Goal: Navigation & Orientation: Find specific page/section

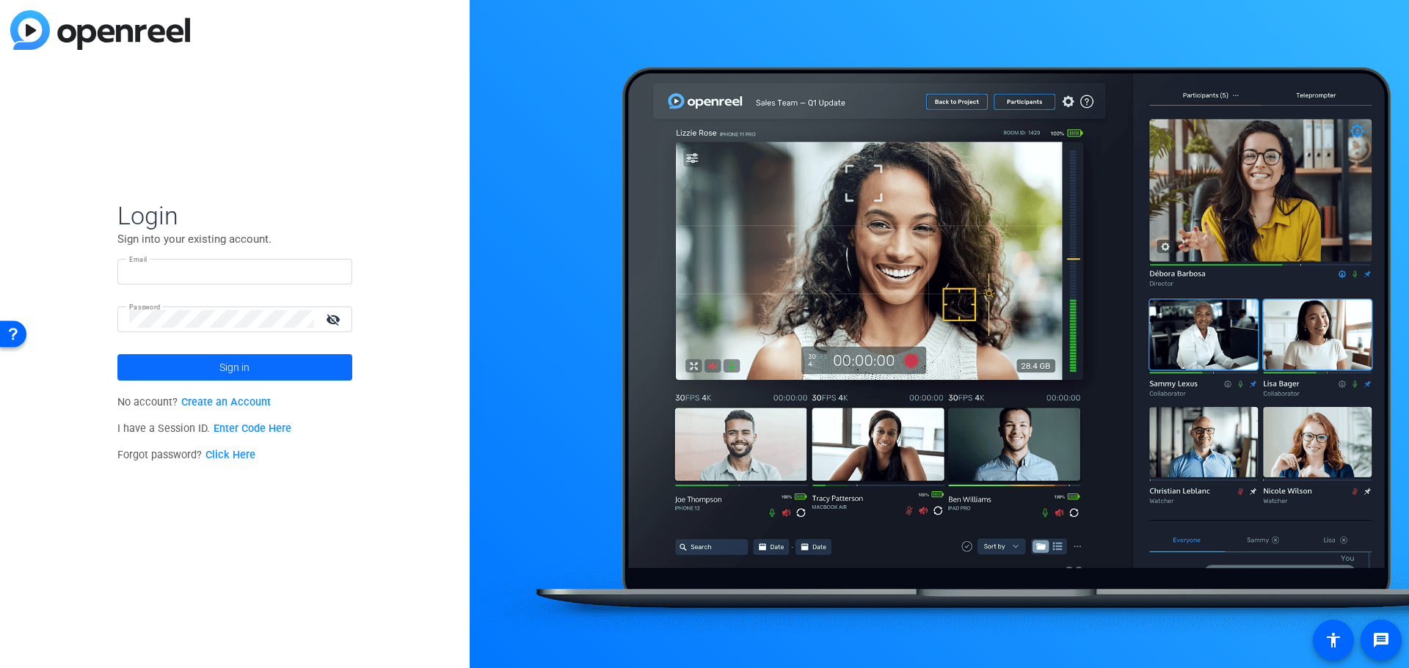
type input "[PERSON_NAME][EMAIL_ADDRESS][PERSON_NAME][PERSON_NAME][DOMAIN_NAME]"
click at [227, 362] on span "Sign in" at bounding box center [234, 367] width 30 height 37
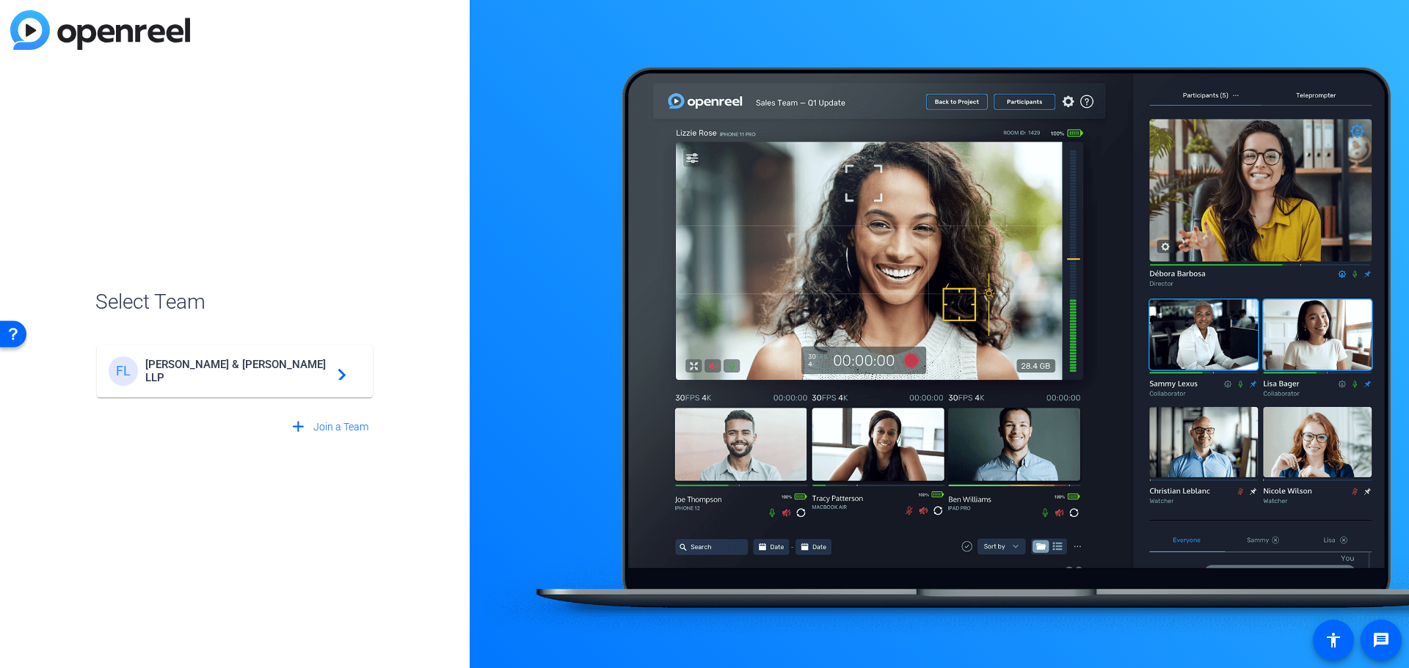
click at [249, 385] on div "FL [PERSON_NAME] & [PERSON_NAME] LLP navigate_next" at bounding box center [235, 371] width 252 height 29
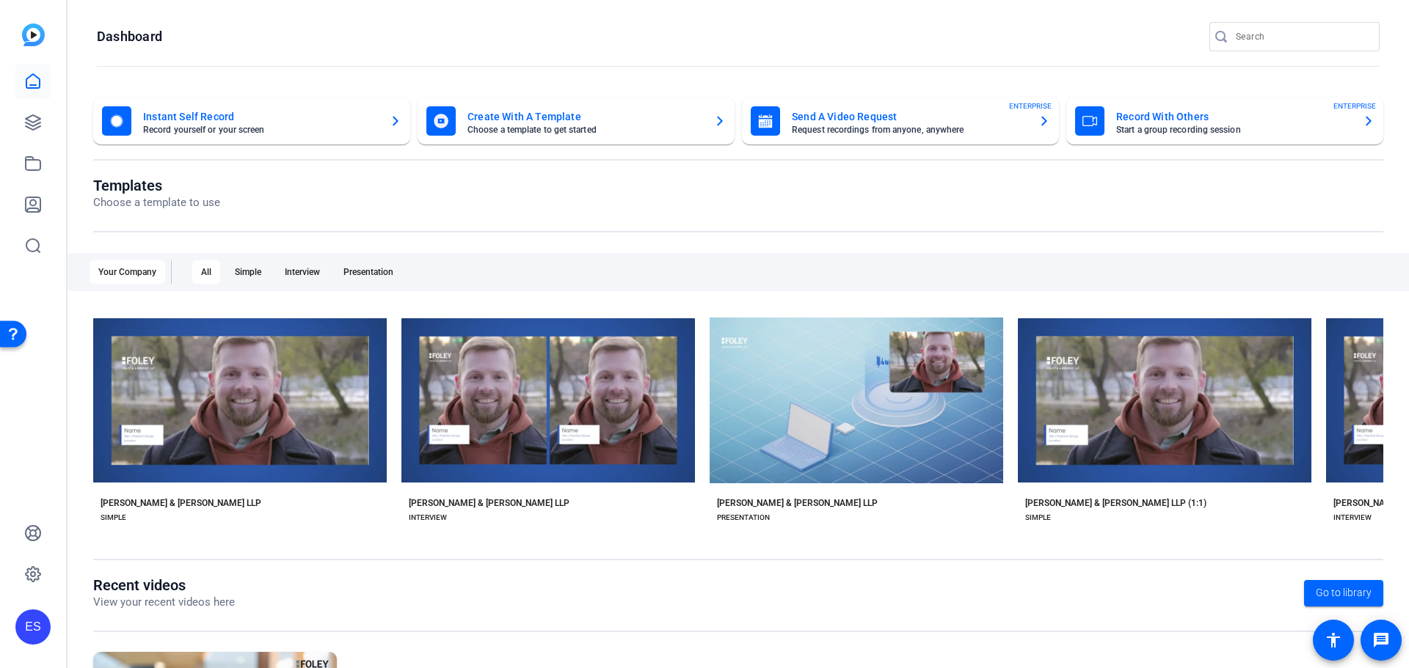
scroll to position [199, 0]
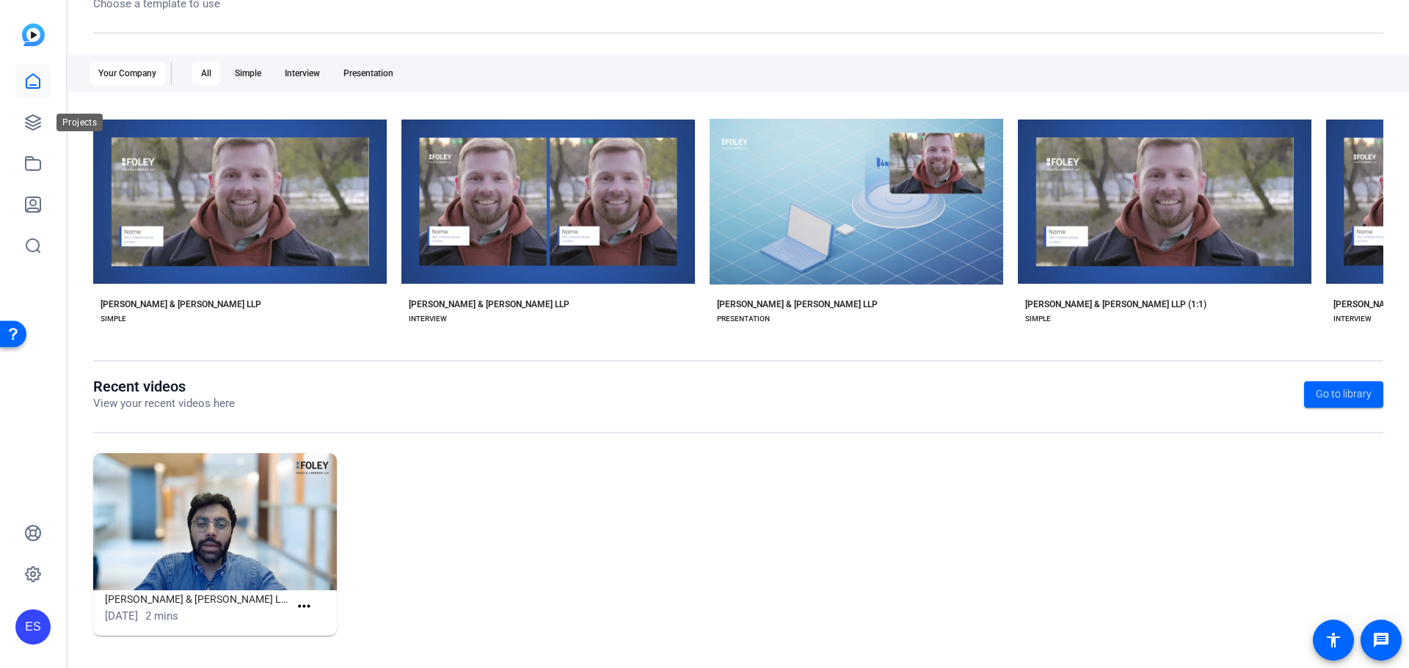
drag, startPoint x: 34, startPoint y: 125, endPoint x: 71, endPoint y: 145, distance: 41.7
click at [34, 125] on icon at bounding box center [33, 122] width 15 height 15
